Goal: Entertainment & Leisure: Consume media (video, audio)

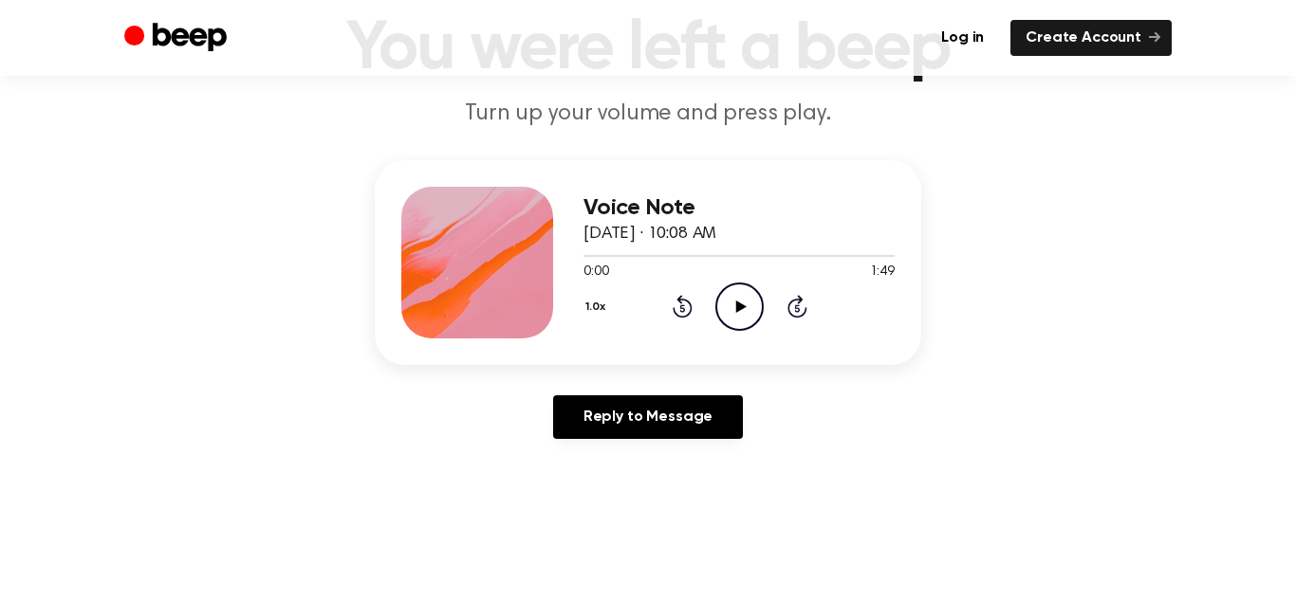
scroll to position [138, 0]
click at [740, 318] on icon "Play Audio" at bounding box center [739, 306] width 48 height 48
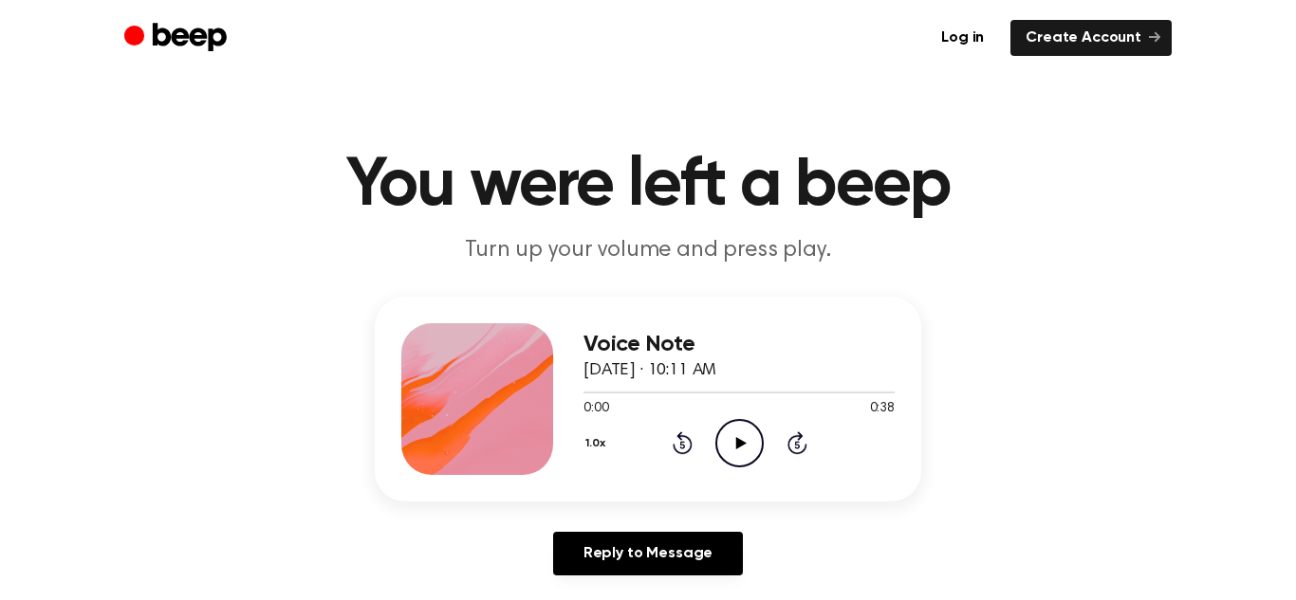
click at [741, 447] on icon "Play Audio" at bounding box center [739, 443] width 48 height 48
